Goal: Information Seeking & Learning: Learn about a topic

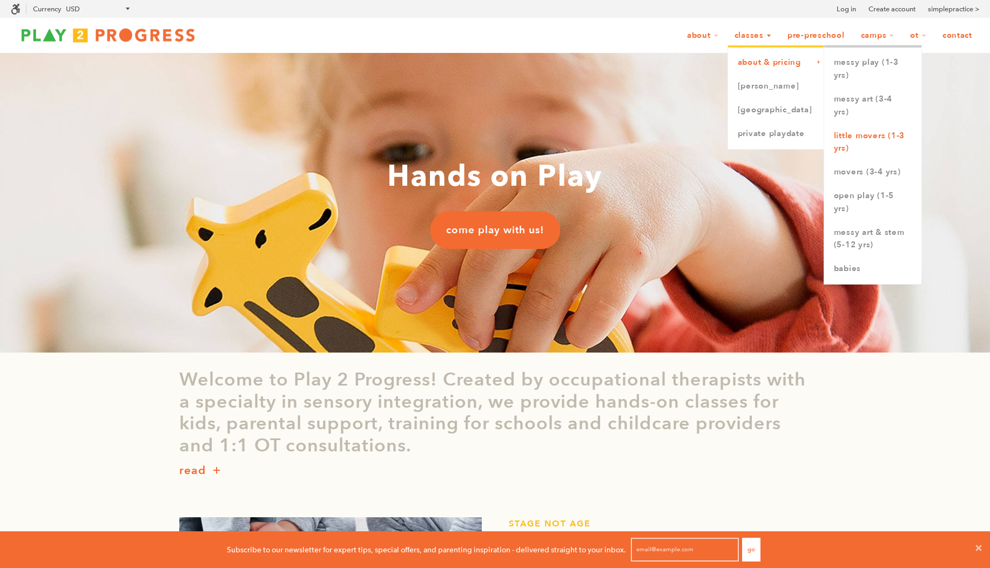
click at [864, 137] on link "Little Movers (1-3 yrs)" at bounding box center [872, 142] width 97 height 37
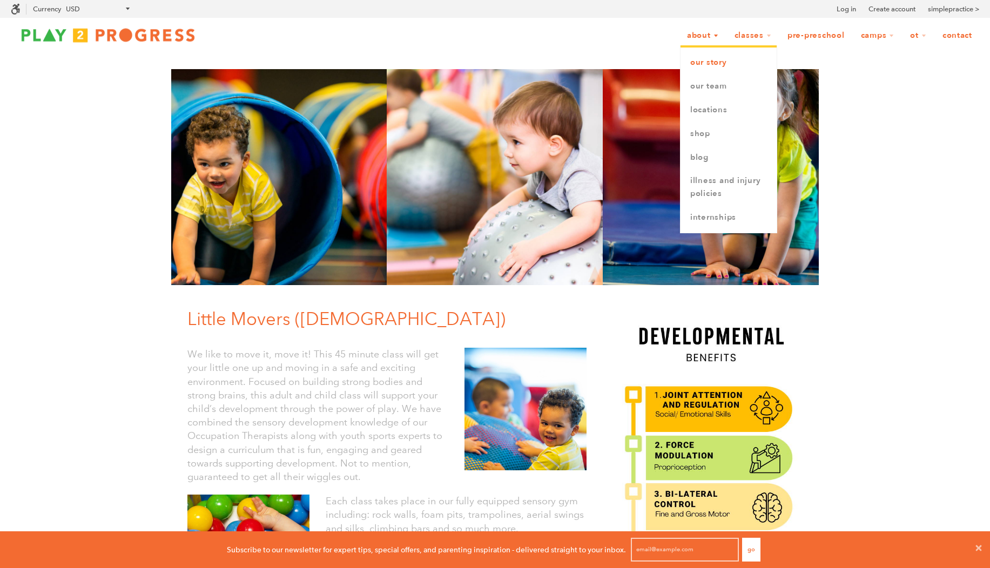
click at [711, 67] on link "Our Story" at bounding box center [728, 63] width 96 height 24
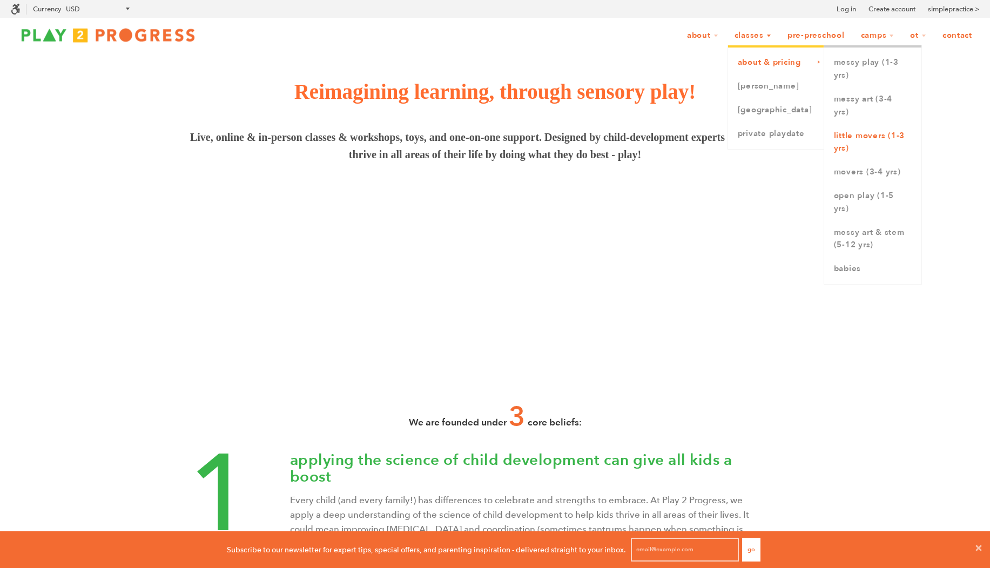
click at [870, 139] on link "Little Movers (1-3 yrs)" at bounding box center [872, 142] width 97 height 37
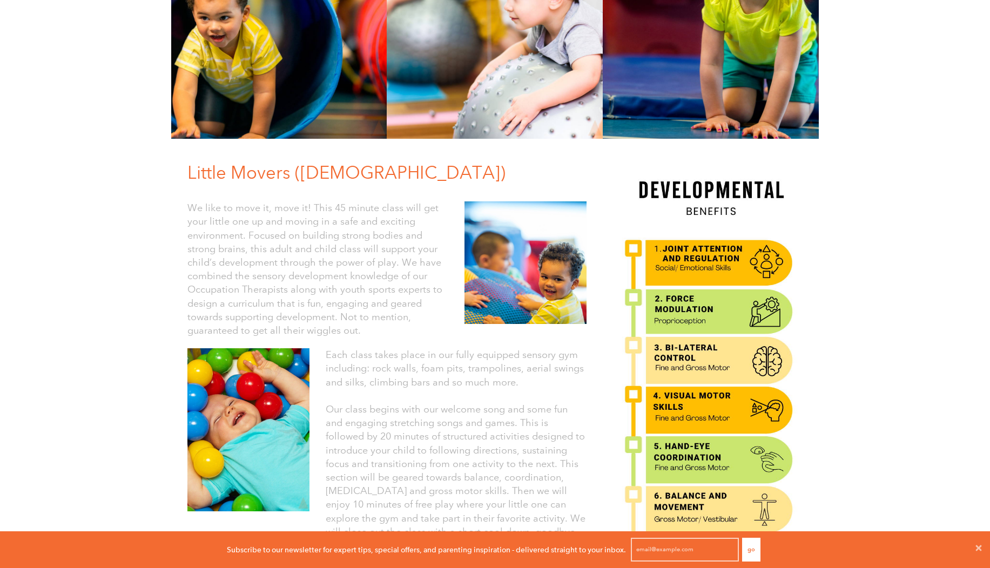
scroll to position [188, 0]
